Goal: Find specific page/section: Find specific page/section

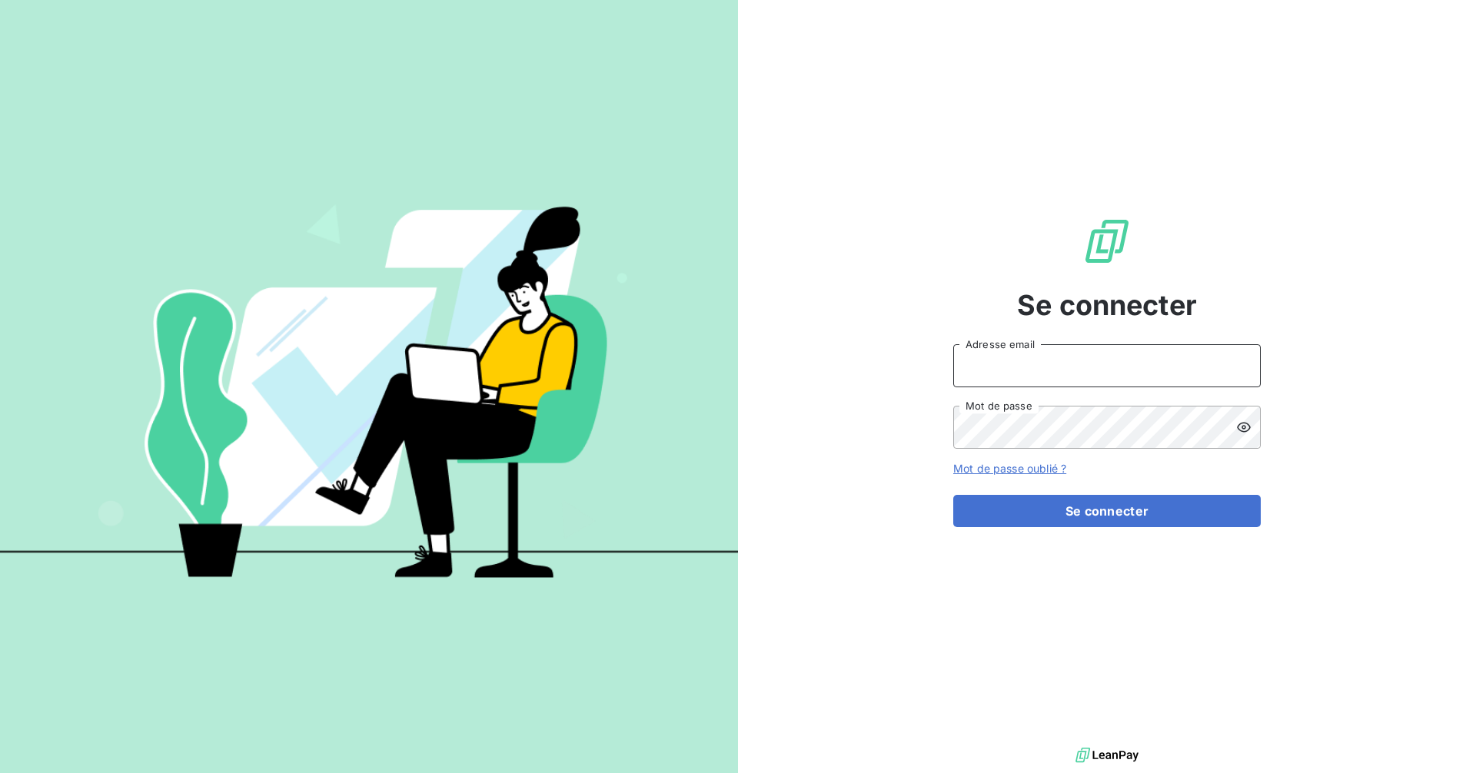
click at [1012, 374] on input "Adresse email" at bounding box center [1106, 365] width 307 height 43
type input "[EMAIL_ADDRESS][DOMAIN_NAME]"
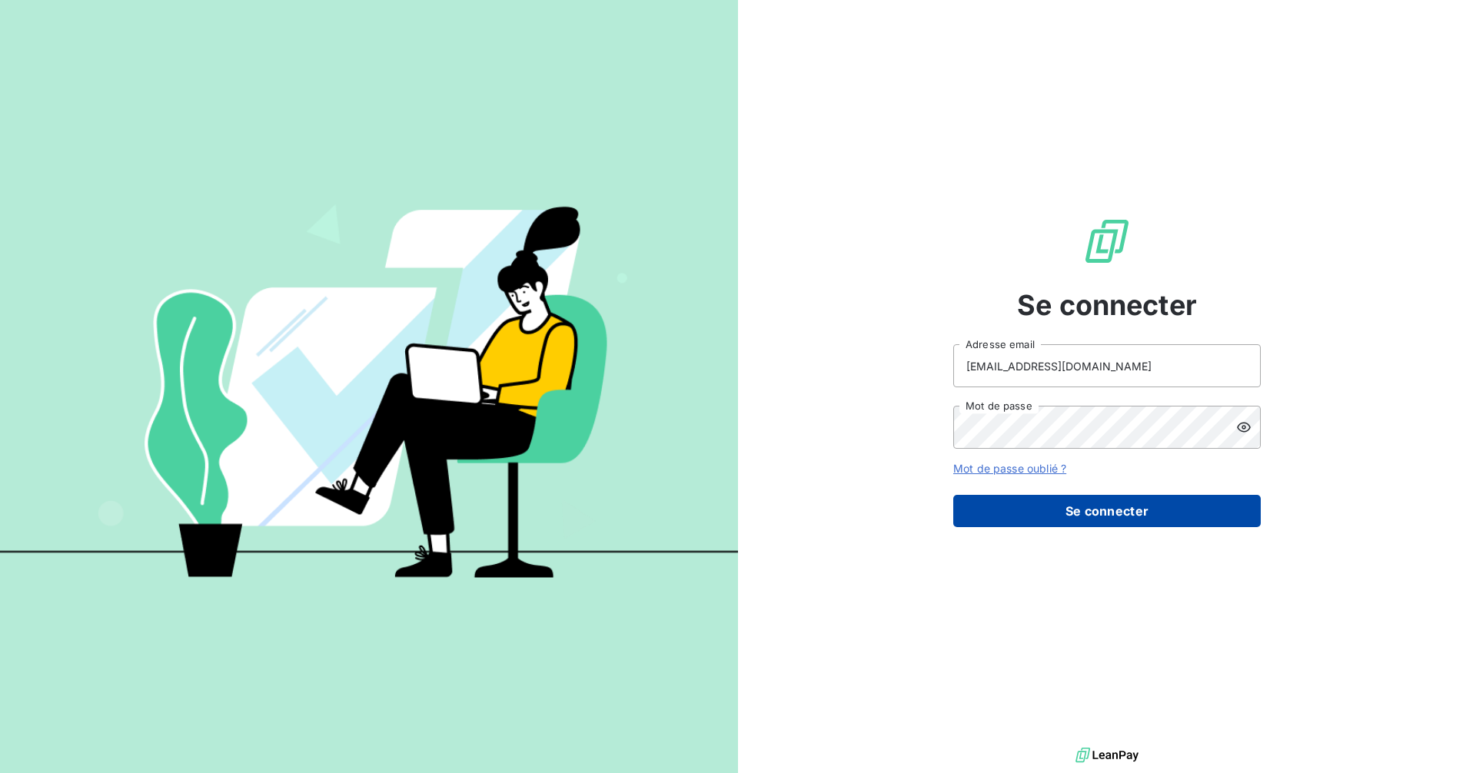
click at [1059, 512] on button "Se connecter" at bounding box center [1106, 511] width 307 height 32
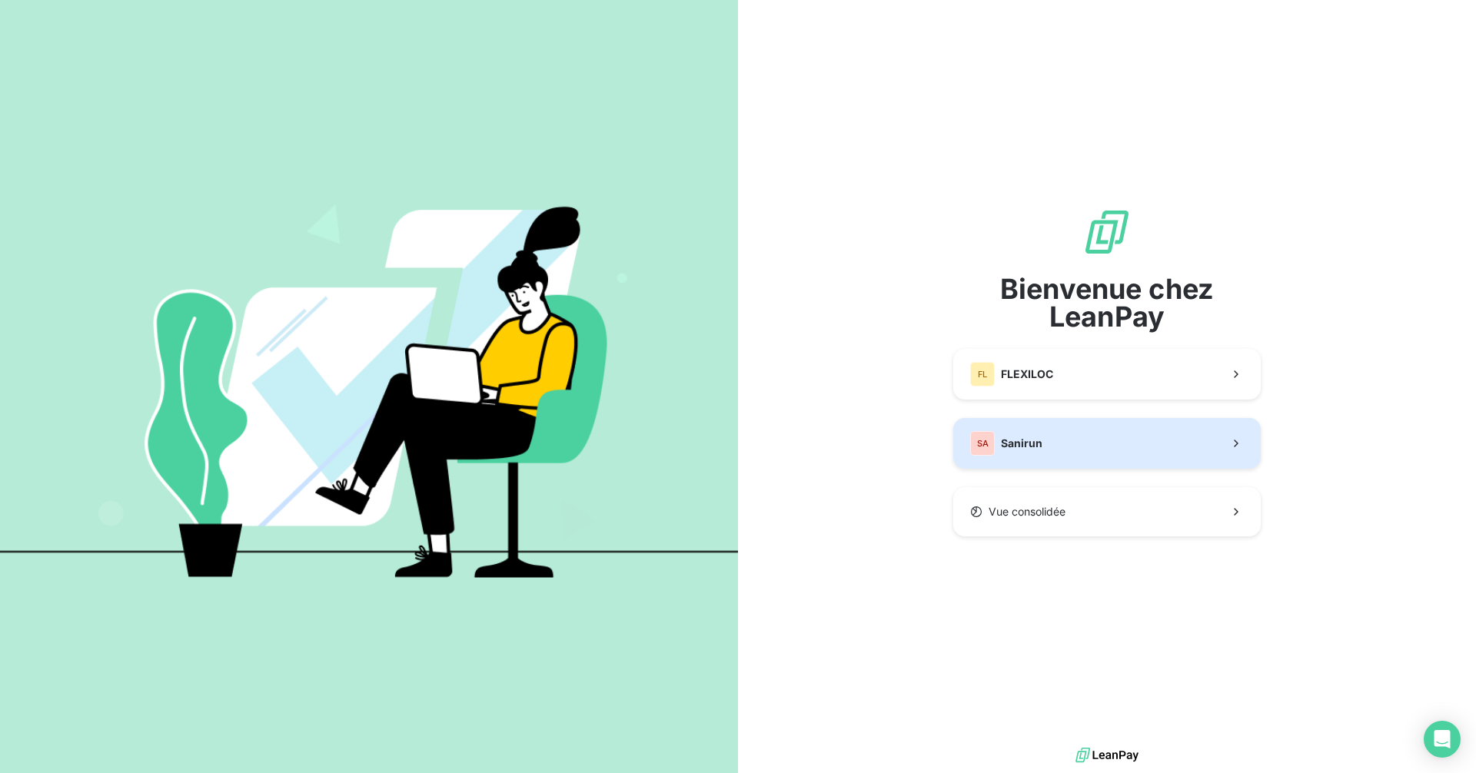
click at [1111, 429] on button "SA Sanirun" at bounding box center [1106, 443] width 307 height 51
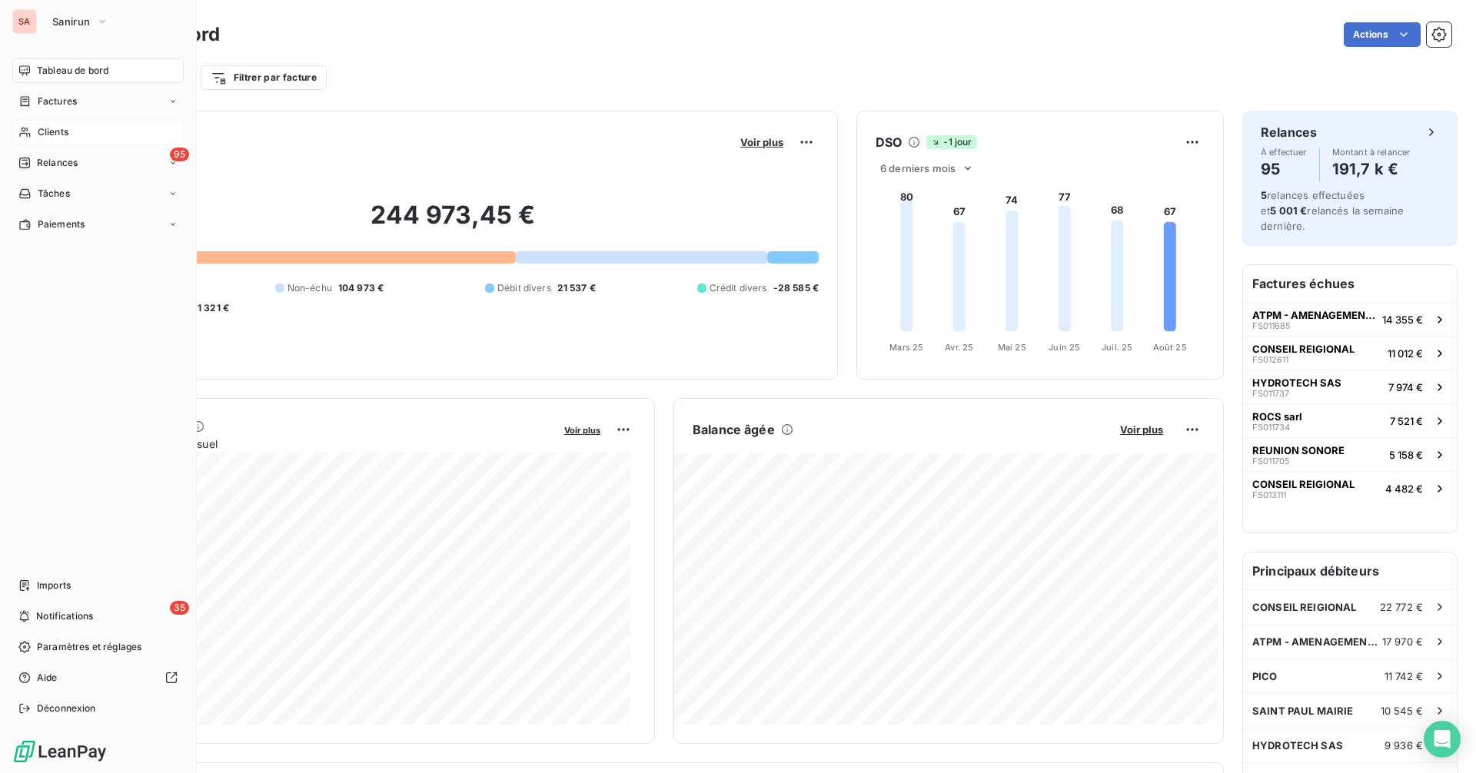
click at [103, 128] on div "Clients" at bounding box center [97, 132] width 171 height 25
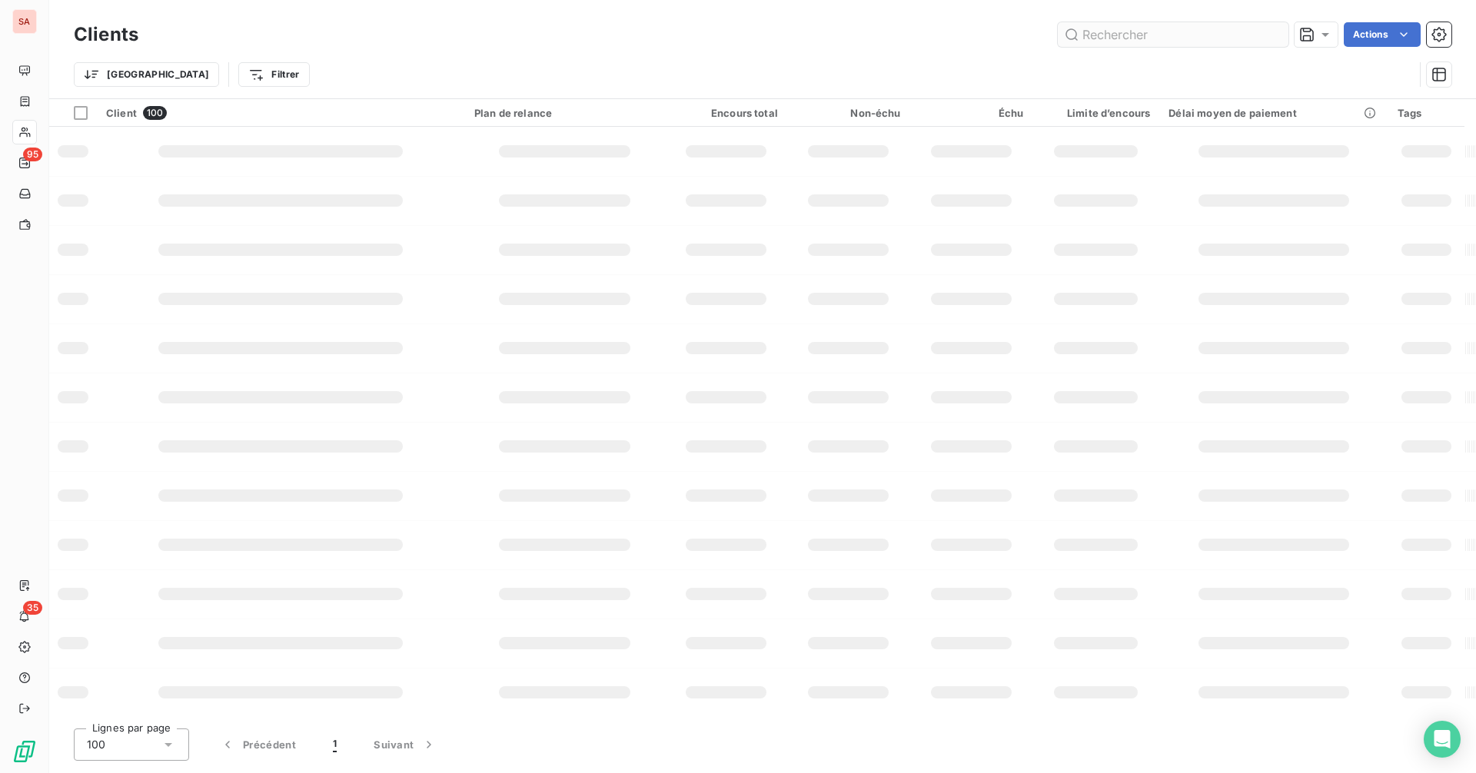
click at [1211, 39] on input "text" at bounding box center [1173, 34] width 231 height 25
type input "dl"
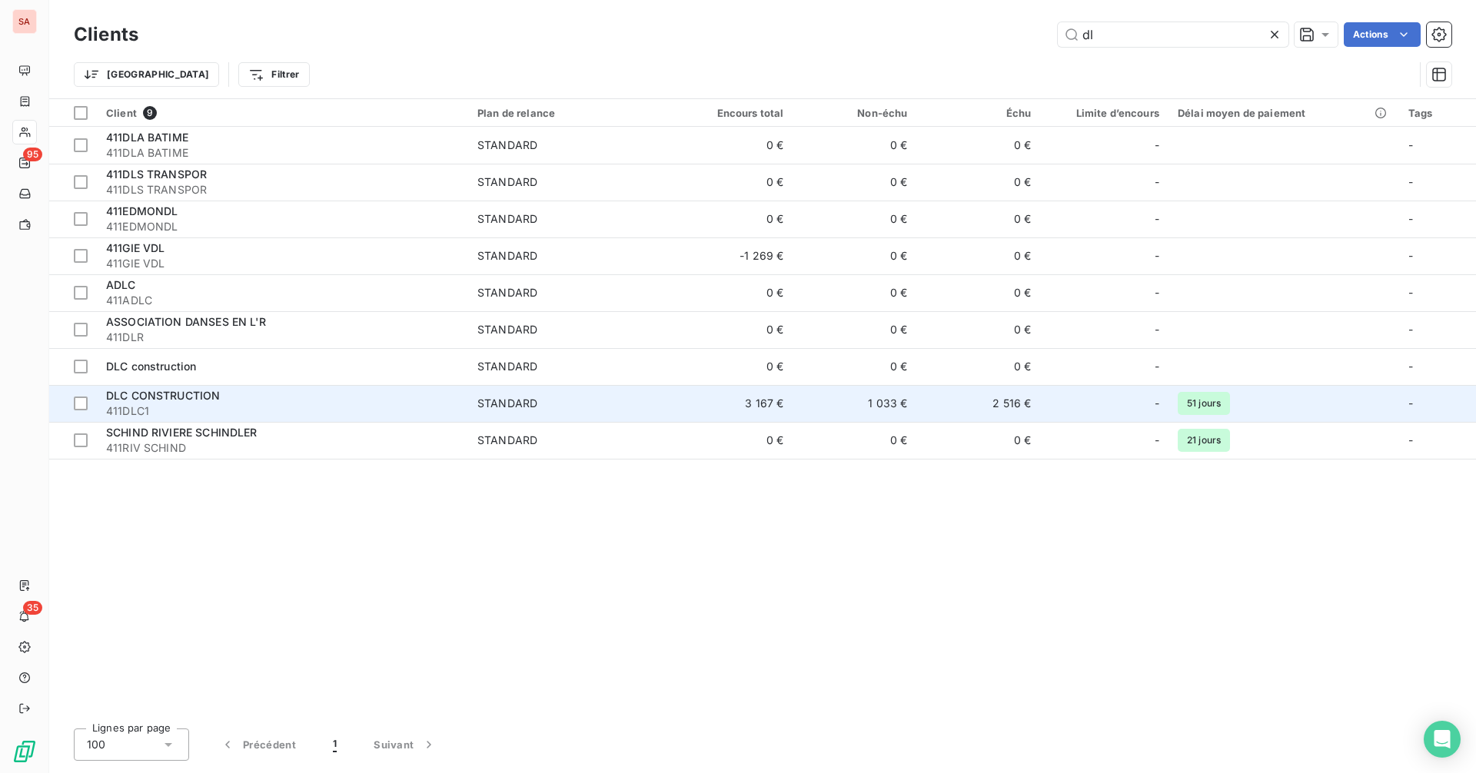
click at [260, 399] on div "DLC CONSTRUCTION" at bounding box center [282, 395] width 353 height 15
